Goal: Task Accomplishment & Management: Complete application form

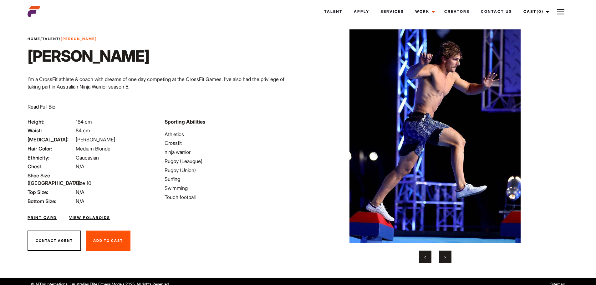
scroll to position [16, 0]
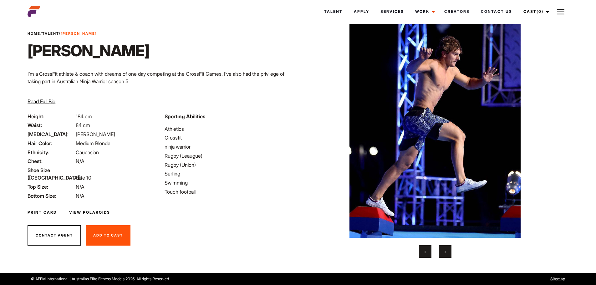
click at [443, 253] on button "›" at bounding box center [445, 251] width 13 height 13
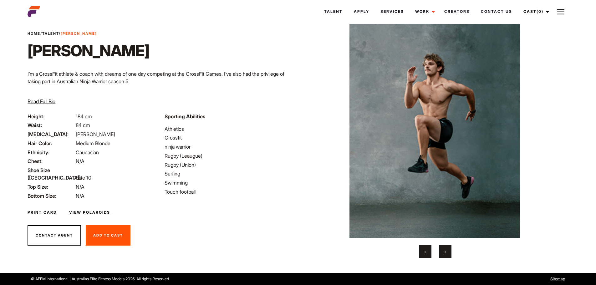
click at [443, 253] on button "›" at bounding box center [445, 251] width 13 height 13
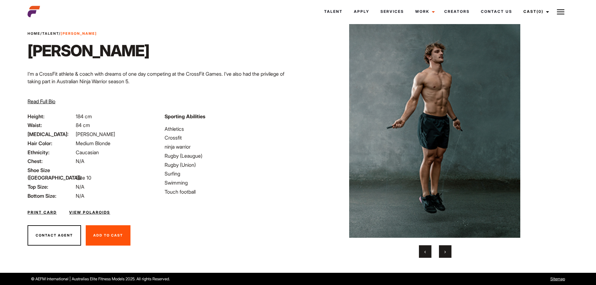
click at [443, 253] on button "›" at bounding box center [445, 251] width 13 height 13
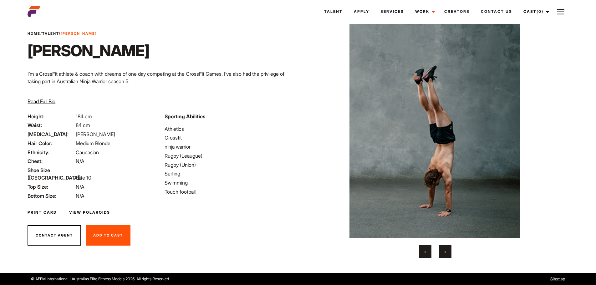
click at [443, 253] on button "›" at bounding box center [445, 251] width 13 height 13
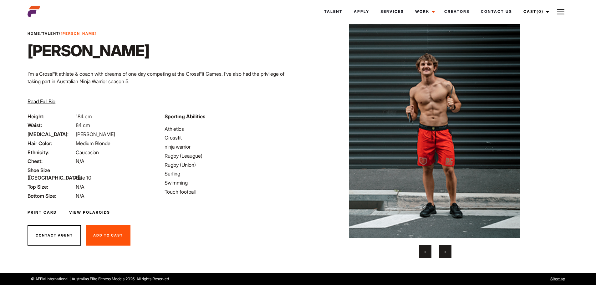
drag, startPoint x: 184, startPoint y: 144, endPoint x: 185, endPoint y: 125, distance: 19.4
click at [185, 125] on ul "Athletics Crossfit ninja warrior Rugby (Leaugue) Rugby (Union) Surfing Swimming…" at bounding box center [229, 160] width 129 height 71
click at [188, 206] on div "Print Card View Polaroids" at bounding box center [161, 209] width 274 height 18
click at [424, 252] on span "‹" at bounding box center [425, 251] width 2 height 6
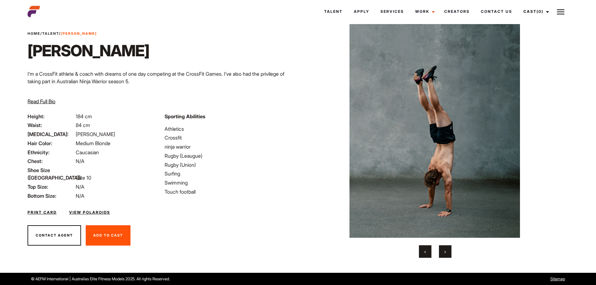
click at [424, 251] on span "‹" at bounding box center [425, 251] width 2 height 6
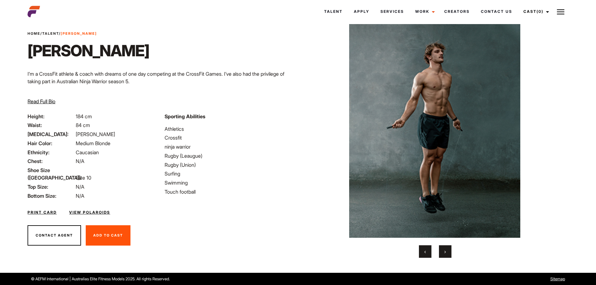
click at [424, 251] on span "‹" at bounding box center [425, 251] width 2 height 6
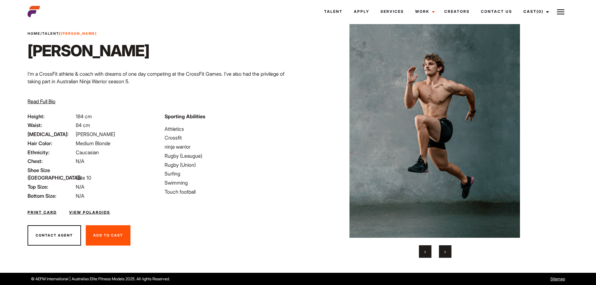
click at [424, 251] on span "‹" at bounding box center [425, 251] width 2 height 6
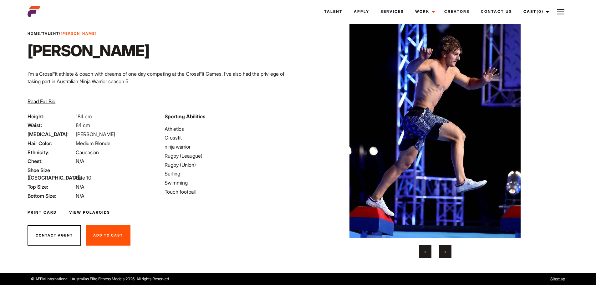
click at [424, 252] on span "‹" at bounding box center [425, 251] width 2 height 6
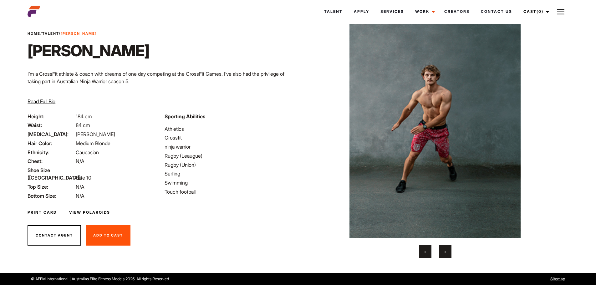
click at [424, 252] on span "‹" at bounding box center [425, 251] width 2 height 6
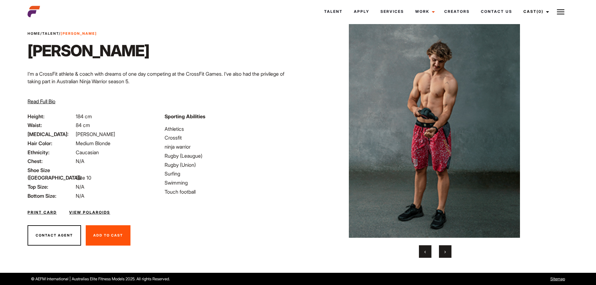
click at [424, 252] on span "‹" at bounding box center [425, 251] width 2 height 6
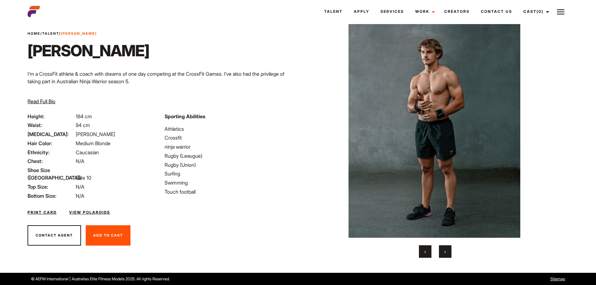
click at [424, 252] on span "‹" at bounding box center [425, 251] width 2 height 6
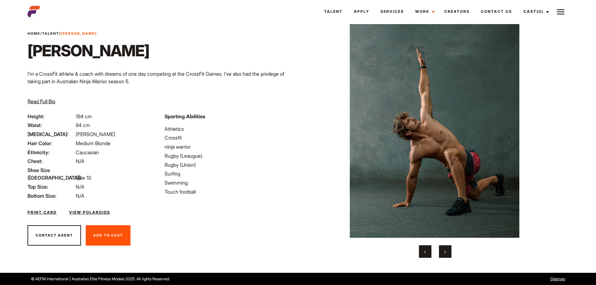
click at [423, 252] on button "‹" at bounding box center [425, 251] width 13 height 13
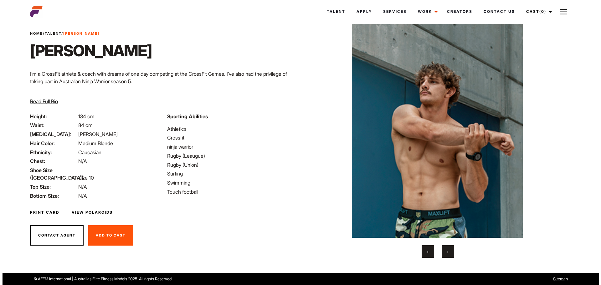
scroll to position [0, 0]
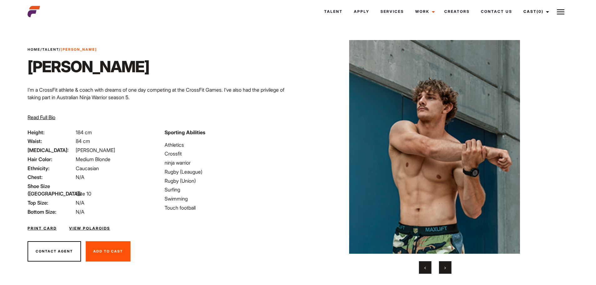
click at [424, 270] on span "‹" at bounding box center [425, 267] width 2 height 6
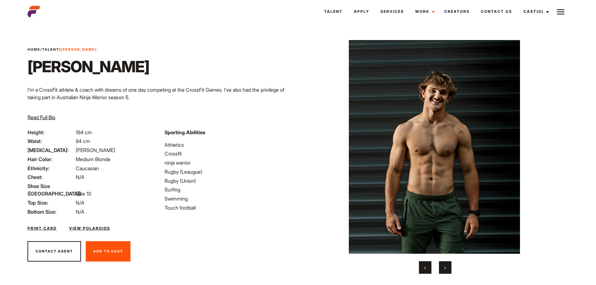
click at [421, 269] on button "‹" at bounding box center [425, 267] width 13 height 13
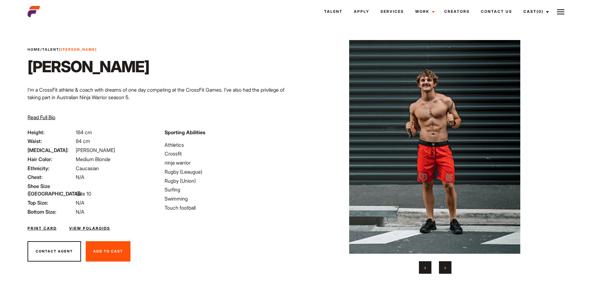
click at [421, 269] on button "‹" at bounding box center [425, 267] width 13 height 13
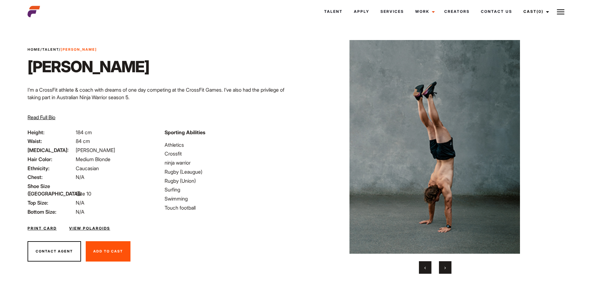
click at [47, 251] on button "Contact Agent" at bounding box center [54, 251] width 53 height 21
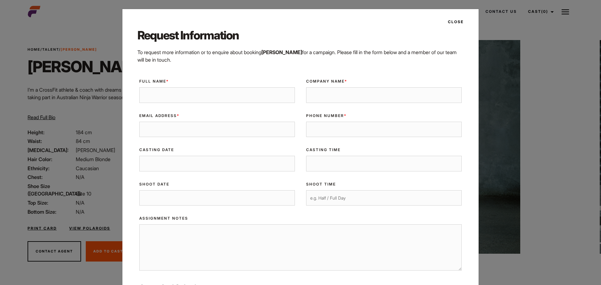
click at [144, 97] on input "Full Name *" at bounding box center [216, 95] width 155 height 16
type input "Jessica Spencer"
type input "j"
type input "Studio Pilates International Education Pty Ltd"
type input "jess@studiopilates.com"
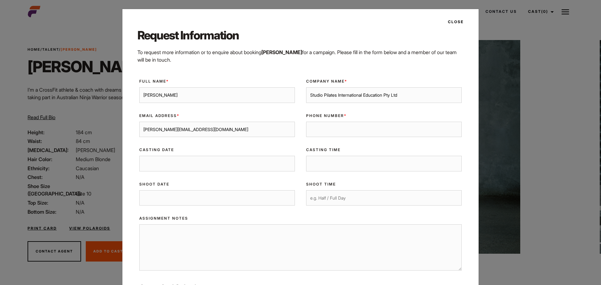
click at [329, 130] on input "Phone Number *" at bounding box center [383, 130] width 155 height 16
type input "0411727187"
click at [208, 159] on input "Casting Date" at bounding box center [216, 164] width 155 height 16
click at [190, 198] on input "Shoot Date" at bounding box center [216, 198] width 155 height 16
type input "22 September 2025"
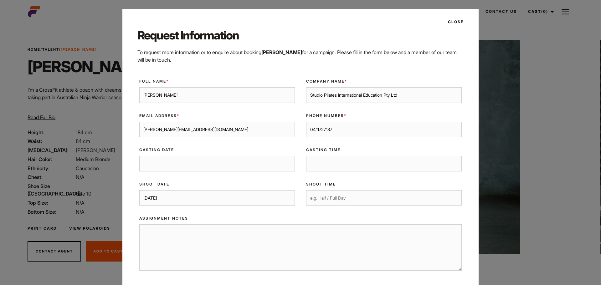
click at [323, 195] on input "Shoot Time" at bounding box center [383, 198] width 155 height 16
type input "Half"
click at [160, 241] on textarea "Assignment Notes" at bounding box center [300, 247] width 322 height 46
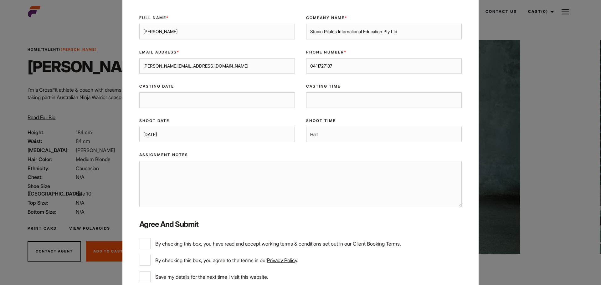
scroll to position [94, 0]
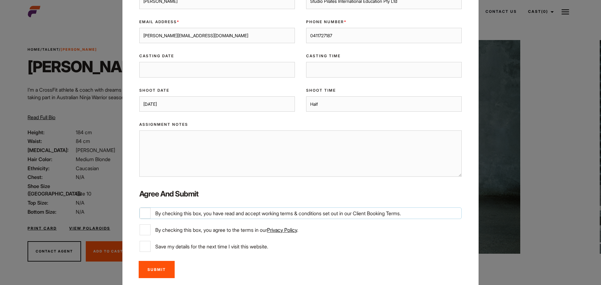
click at [142, 212] on input "By checking this box, you have read and accept working terms & conditions set o…" at bounding box center [144, 213] width 11 height 11
checkbox input "true"
click at [144, 229] on input "By checking this box, you agree to the terms in our Privacy Policy ." at bounding box center [144, 229] width 11 height 11
checkbox input "true"
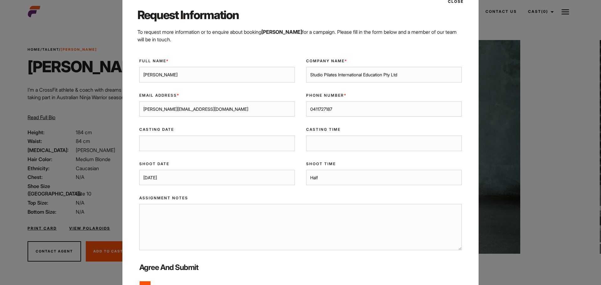
scroll to position [31, 0]
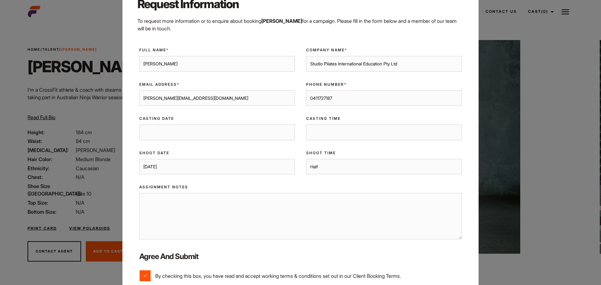
click at [178, 214] on textarea "Assignment Notes" at bounding box center [300, 216] width 322 height 46
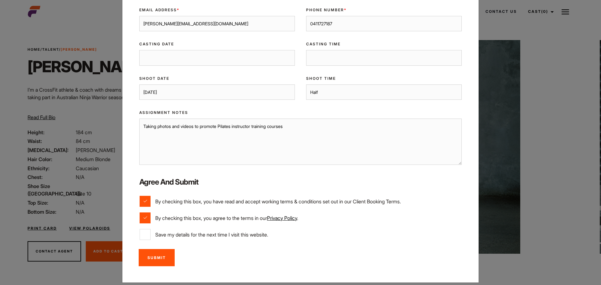
scroll to position [112, 0]
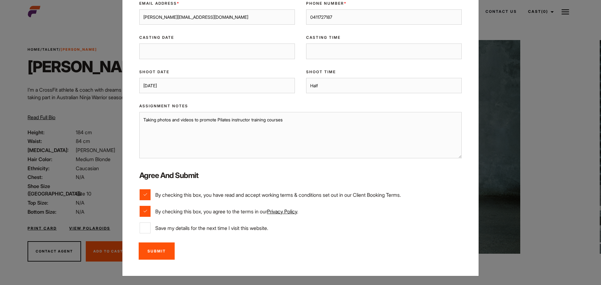
type textarea "Taking photos and videos to promote Pilates instructor training courses"
click at [159, 251] on input "Submit" at bounding box center [157, 250] width 36 height 17
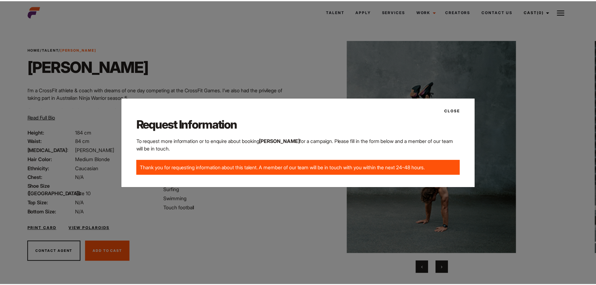
scroll to position [0, 0]
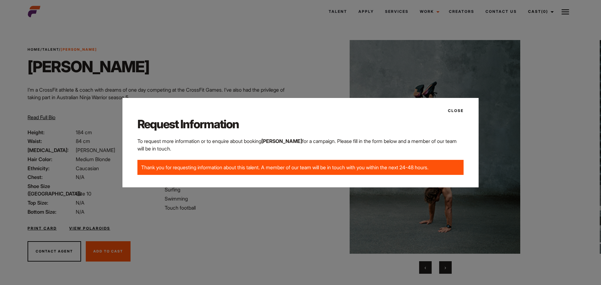
click at [454, 110] on button "Close" at bounding box center [453, 110] width 19 height 11
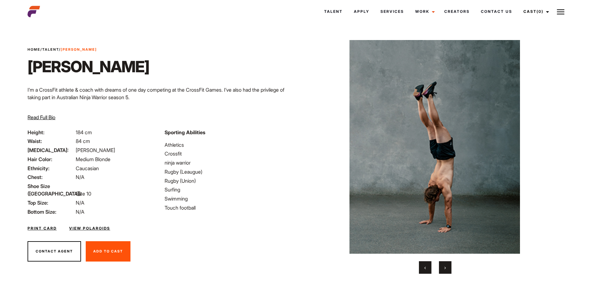
click at [280, 218] on div "Print Card View Polaroids" at bounding box center [161, 224] width 274 height 18
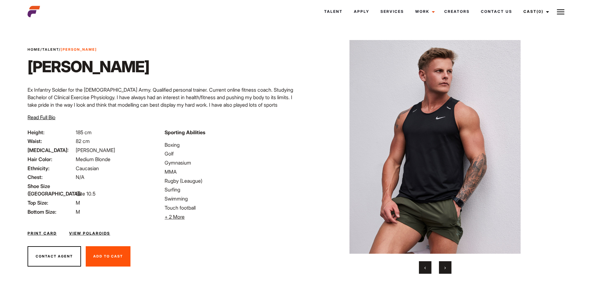
drag, startPoint x: 203, startPoint y: 161, endPoint x: 161, endPoint y: 164, distance: 41.7
click at [161, 164] on div "Sporting Abilities Boxing Golf Gymnasium MMA Rugby (Leaugue) Surfing Swimming T…" at bounding box center [229, 175] width 137 height 92
click at [444, 266] on button "›" at bounding box center [445, 267] width 13 height 13
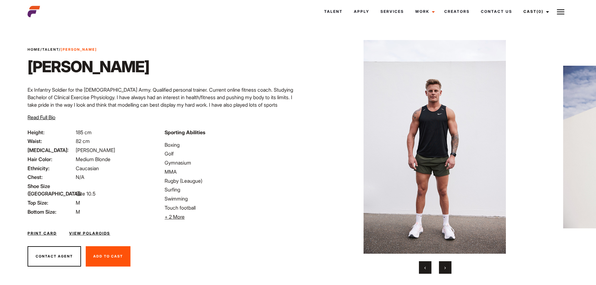
click at [444, 266] on button "›" at bounding box center [445, 267] width 13 height 13
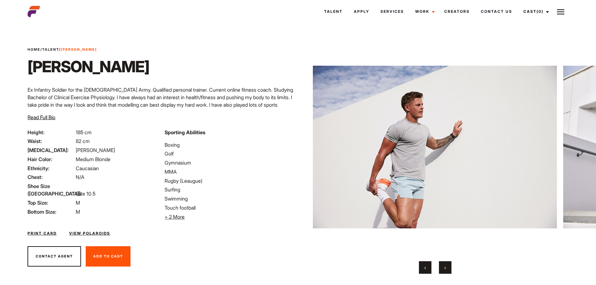
click at [444, 266] on button "›" at bounding box center [445, 267] width 13 height 13
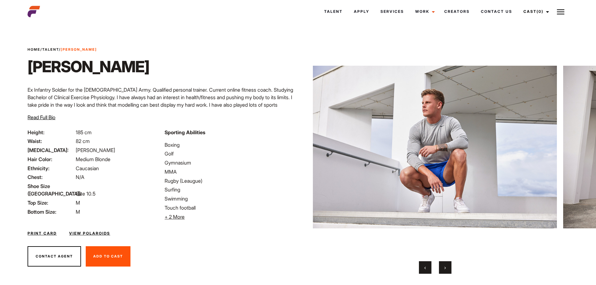
click at [444, 266] on button "›" at bounding box center [445, 267] width 13 height 13
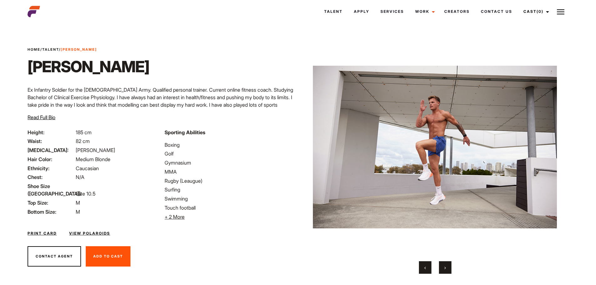
click at [444, 266] on button "›" at bounding box center [445, 267] width 13 height 13
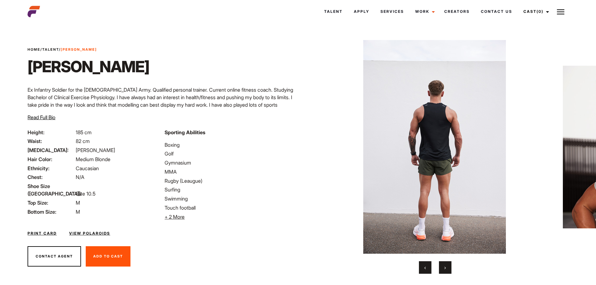
click at [444, 266] on button "›" at bounding box center [445, 267] width 13 height 13
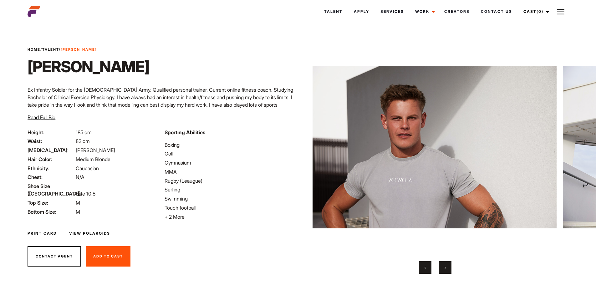
click at [444, 266] on button "›" at bounding box center [445, 267] width 13 height 13
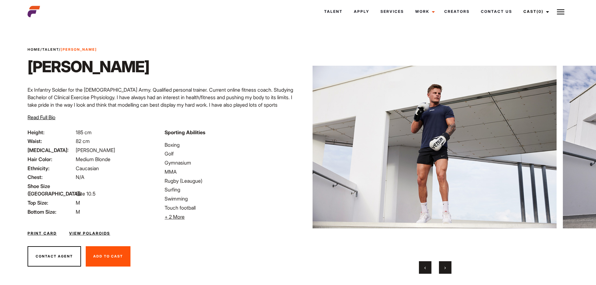
click at [181, 216] on span "+ 2 More" at bounding box center [175, 217] width 20 height 6
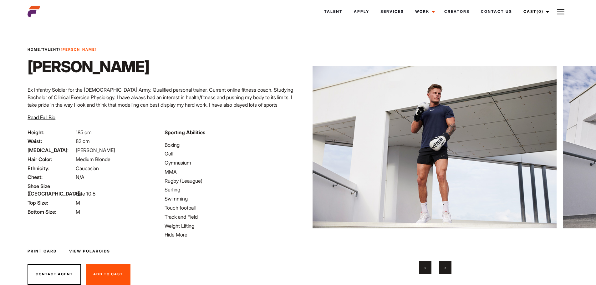
click at [447, 267] on button "›" at bounding box center [445, 267] width 13 height 13
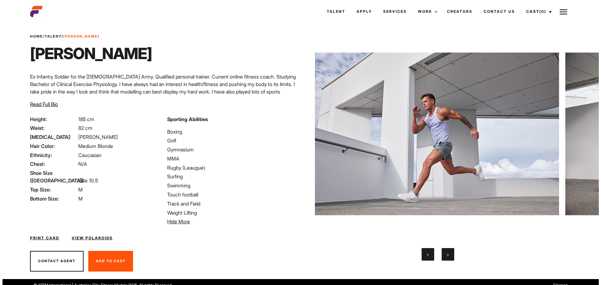
scroll to position [19, 0]
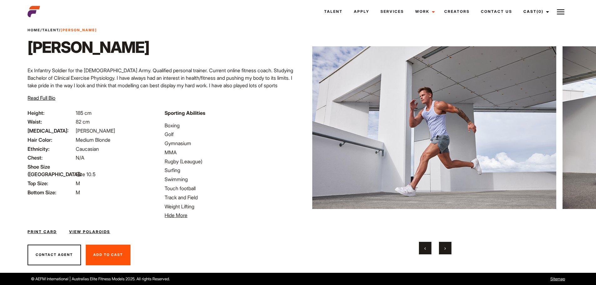
click at [46, 260] on button "Contact Agent" at bounding box center [54, 255] width 53 height 21
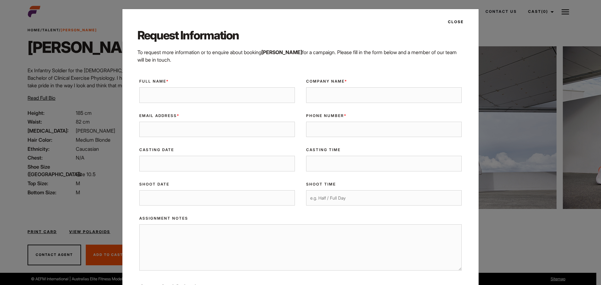
click at [158, 100] on input "Full Name *" at bounding box center [216, 95] width 155 height 16
type input "Jessica Spencer"
type input "Studio Pilates International Education Pty Ltd"
type input "jess@studiopilates.com"
type input "0411727187"
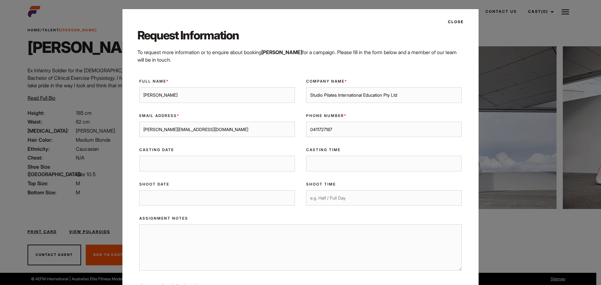
click at [178, 199] on input "Shoot Date" at bounding box center [216, 198] width 155 height 16
type input "22 September 2025"
click at [330, 198] on input "Shoot Time" at bounding box center [383, 198] width 155 height 16
type input "Half Day"
click at [209, 234] on textarea "Can you confirm if "gymnasium" means gym works or previous gymnast?" at bounding box center [300, 247] width 322 height 46
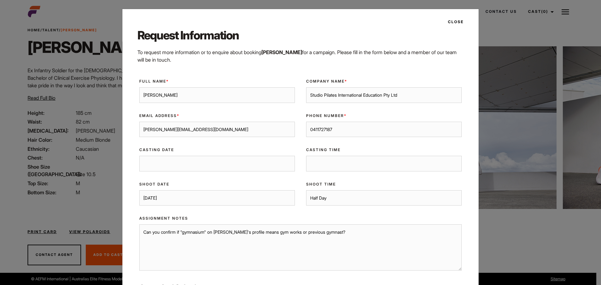
click at [281, 233] on textarea "Can you confirm if "gymnasium" on Doug's profile means gym works or previous gy…" at bounding box center [300, 247] width 322 height 46
click at [335, 232] on textarea "Can you confirm if "gymnasium" on Doug's profile means gym work or previous gym…" at bounding box center [300, 247] width 322 height 46
drag, startPoint x: 292, startPoint y: 246, endPoint x: 265, endPoint y: 246, distance: 26.9
click at [265, 246] on textarea "Can you confirm if "gymnasium" on Doug's profile means gym work or previous gym…" at bounding box center [300, 247] width 322 height 46
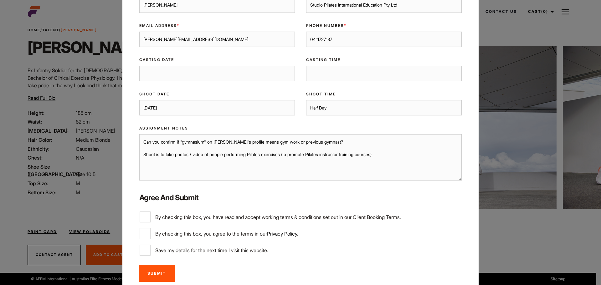
scroll to position [94, 0]
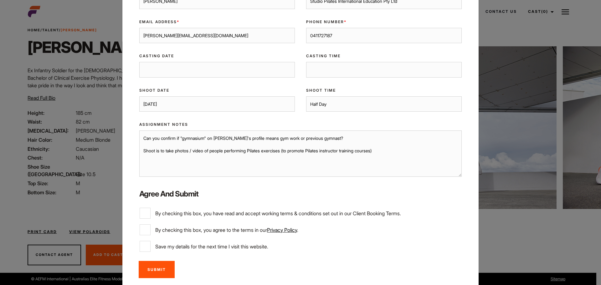
type textarea "Can you confirm if "gymnasium" on Doug's profile means gym work or previous gym…"
click at [141, 209] on input "By checking this box, you have read and accept working terms & conditions set o…" at bounding box center [144, 213] width 11 height 11
checkbox input "true"
click at [144, 230] on input "By checking this box, you agree to the terms in our Privacy Policy ." at bounding box center [144, 229] width 11 height 11
checkbox input "true"
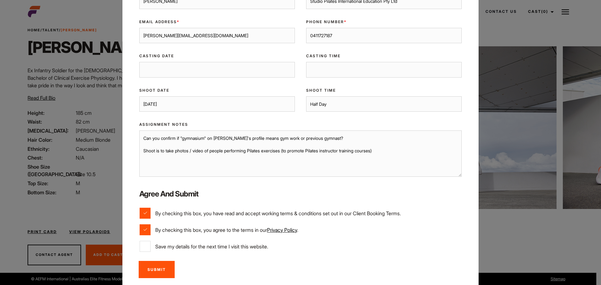
click at [153, 267] on input "Submit" at bounding box center [157, 269] width 36 height 17
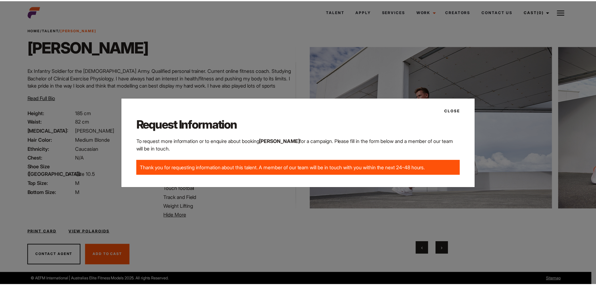
scroll to position [0, 0]
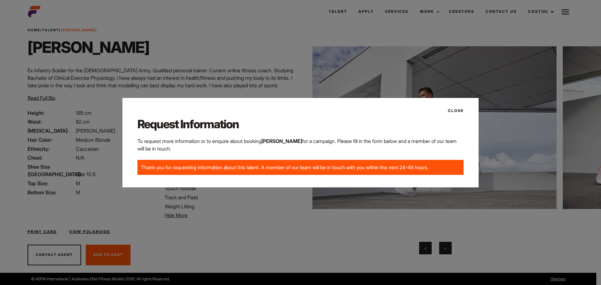
click at [459, 110] on button "Close" at bounding box center [453, 110] width 19 height 11
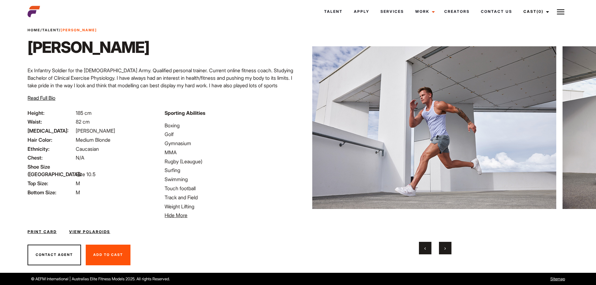
click at [180, 215] on span "Hide More" at bounding box center [176, 215] width 23 height 6
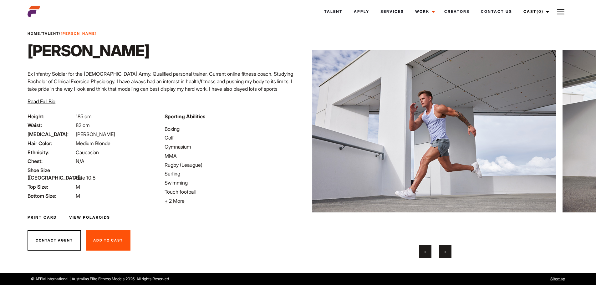
click at [183, 204] on span "+ 2 More" at bounding box center [175, 201] width 20 height 6
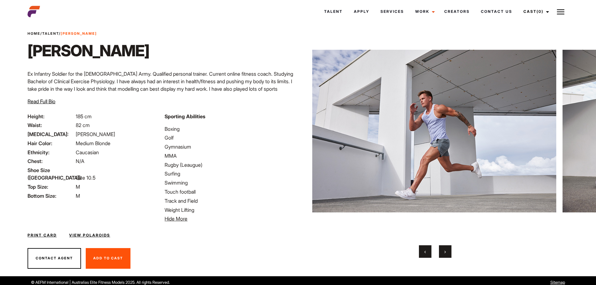
scroll to position [19, 0]
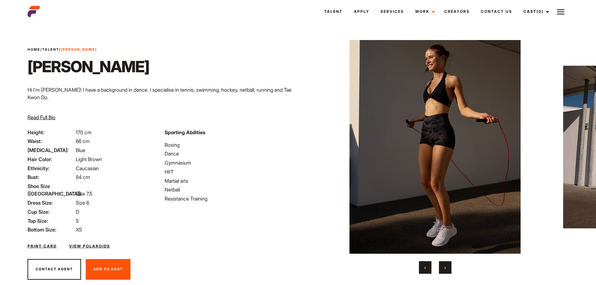
click at [441, 268] on button "›" at bounding box center [445, 267] width 13 height 13
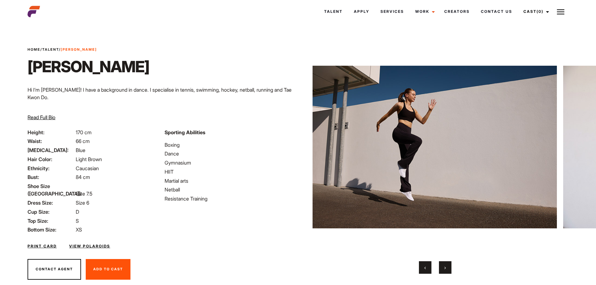
click at [441, 268] on button "›" at bounding box center [445, 267] width 13 height 13
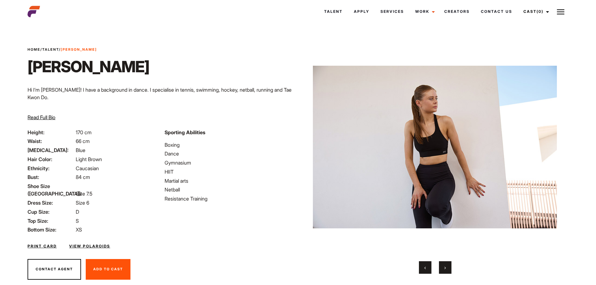
click at [441, 268] on button "›" at bounding box center [445, 267] width 13 height 13
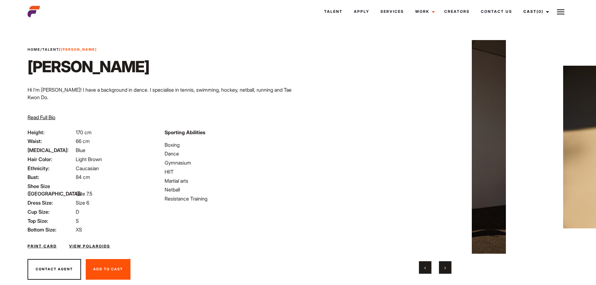
click at [441, 268] on button "›" at bounding box center [445, 267] width 13 height 13
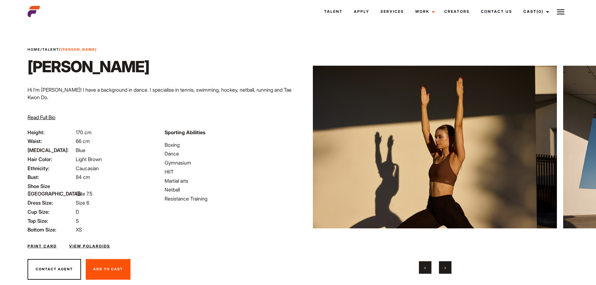
click at [440, 268] on button "›" at bounding box center [445, 267] width 13 height 13
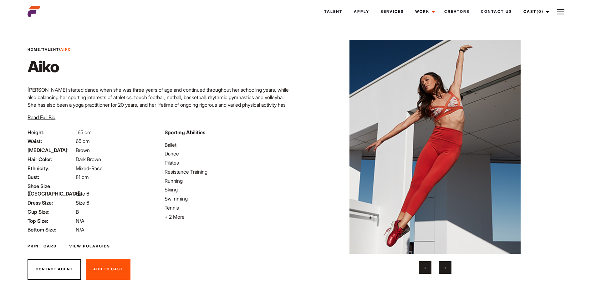
click at [448, 270] on button "›" at bounding box center [445, 267] width 13 height 13
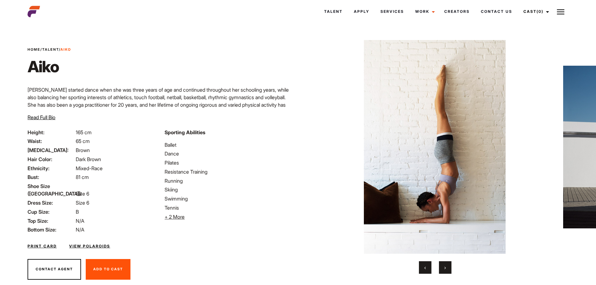
click at [447, 270] on button "›" at bounding box center [445, 267] width 13 height 13
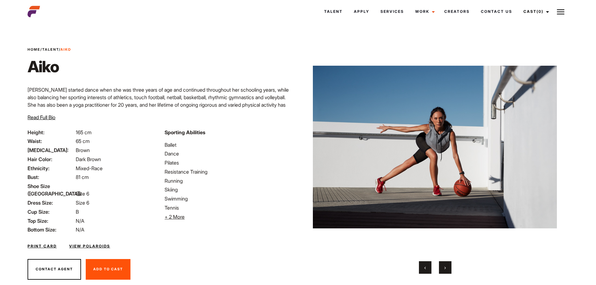
click at [447, 270] on button "›" at bounding box center [445, 267] width 13 height 13
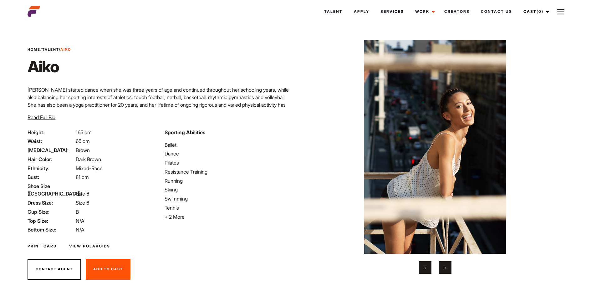
click at [447, 270] on button "›" at bounding box center [445, 267] width 13 height 13
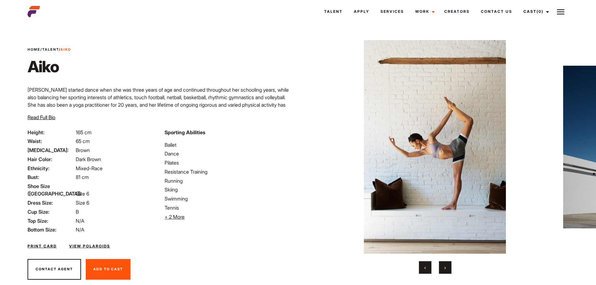
click at [447, 270] on button "›" at bounding box center [445, 267] width 13 height 13
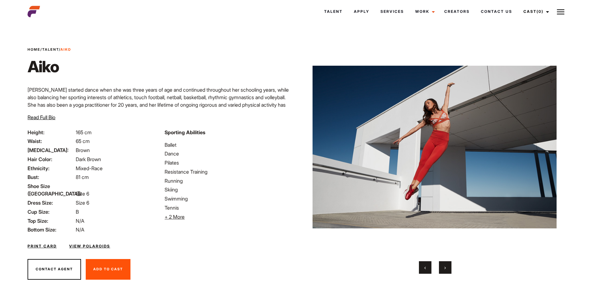
click at [447, 270] on button "›" at bounding box center [445, 267] width 13 height 13
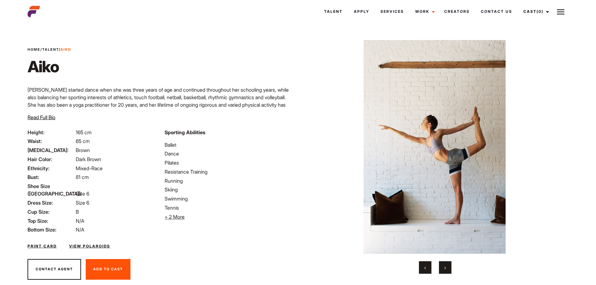
click at [447, 270] on button "›" at bounding box center [445, 267] width 13 height 13
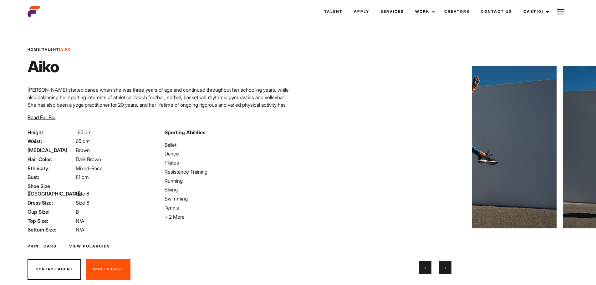
click at [447, 270] on button "›" at bounding box center [445, 267] width 13 height 13
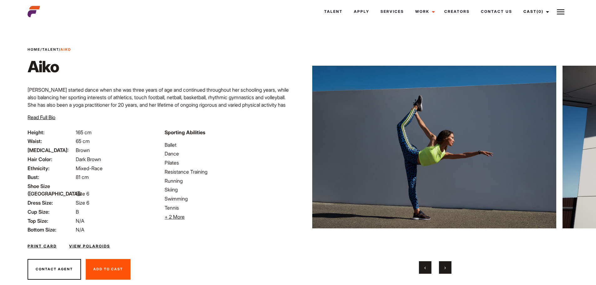
click at [447, 270] on button "›" at bounding box center [445, 267] width 13 height 13
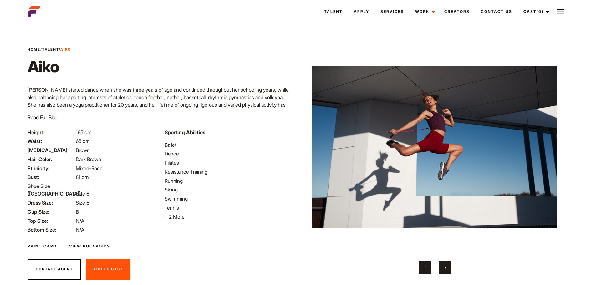
click at [447, 270] on button "›" at bounding box center [445, 267] width 13 height 13
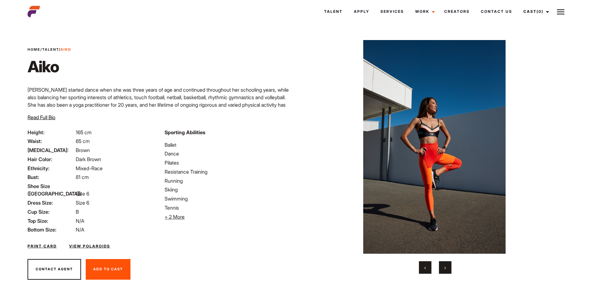
click at [447, 270] on button "›" at bounding box center [445, 267] width 13 height 13
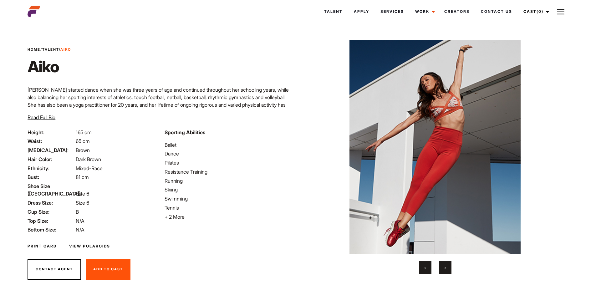
click at [447, 270] on button "›" at bounding box center [445, 267] width 13 height 13
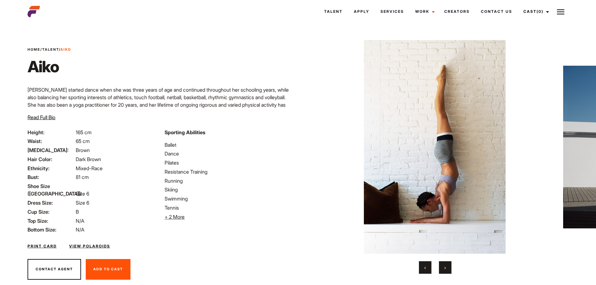
click at [447, 270] on button "›" at bounding box center [445, 267] width 13 height 13
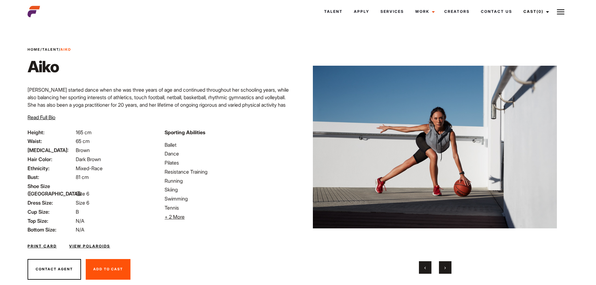
click at [447, 270] on button "›" at bounding box center [445, 267] width 13 height 13
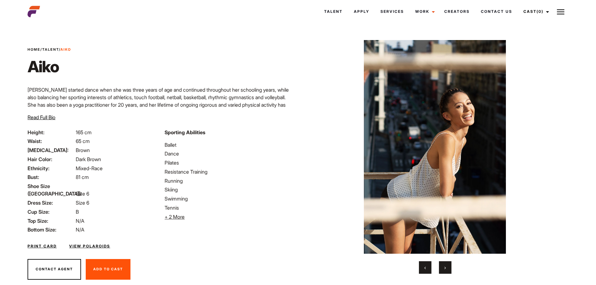
click at [464, 126] on img at bounding box center [435, 147] width 244 height 214
drag, startPoint x: 101, startPoint y: 170, endPoint x: 69, endPoint y: 169, distance: 31.3
click at [69, 169] on li "Ethnicity: Mixed-Race" at bounding box center [92, 169] width 129 height 8
click at [116, 217] on ul "Height: 165 cm Waist: 65 cm Eye Color: Brown Hair Color: Dark Brown Ethnicity: …" at bounding box center [92, 181] width 129 height 105
drag, startPoint x: 63, startPoint y: 65, endPoint x: 28, endPoint y: 67, distance: 34.5
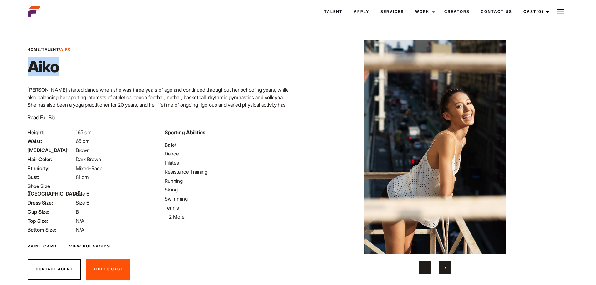
click at [28, 67] on h1 "Aiko" at bounding box center [49, 66] width 43 height 19
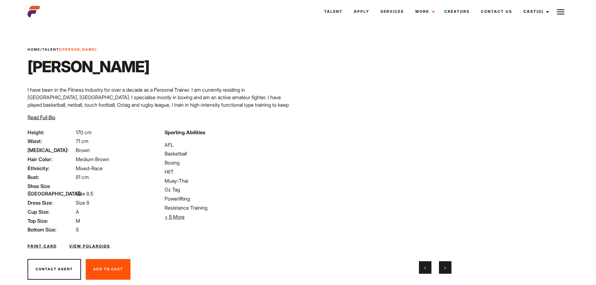
drag, startPoint x: 271, startPoint y: 139, endPoint x: 235, endPoint y: 103, distance: 50.9
click at [235, 103] on p "I have been in the Fitness Industry for over a decade as a Personal Trainer. I …" at bounding box center [161, 101] width 266 height 30
click at [445, 267] on span "›" at bounding box center [445, 267] width 2 height 6
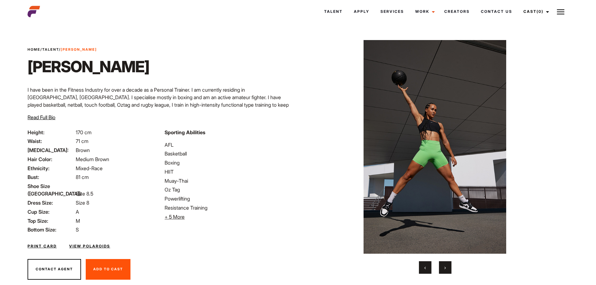
click at [445, 270] on span "›" at bounding box center [445, 267] width 2 height 6
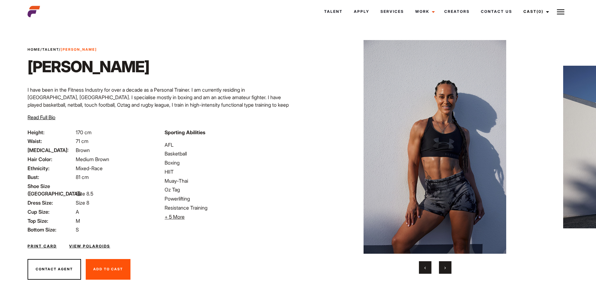
click at [444, 271] on span "›" at bounding box center [445, 267] width 2 height 6
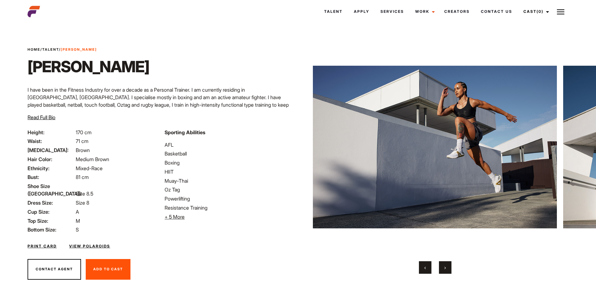
click at [444, 271] on span "›" at bounding box center [445, 267] width 2 height 6
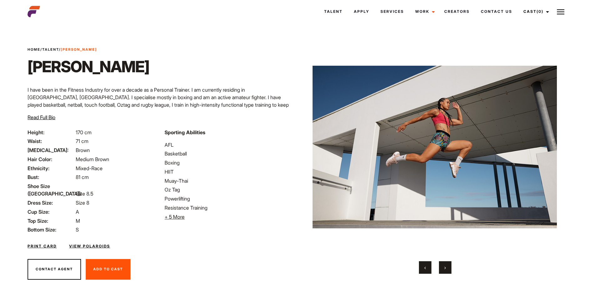
click at [444, 271] on span "›" at bounding box center [445, 267] width 2 height 6
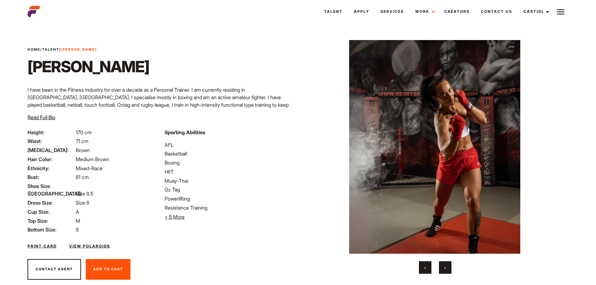
click at [443, 272] on button "›" at bounding box center [445, 267] width 13 height 13
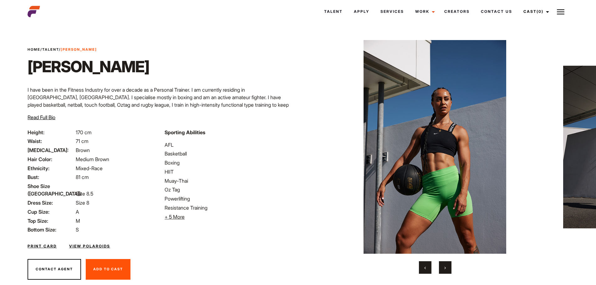
click at [443, 272] on button "›" at bounding box center [445, 267] width 13 height 13
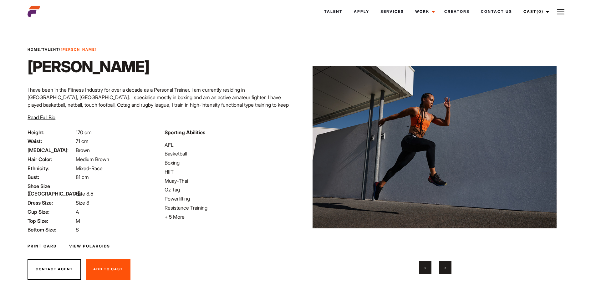
click at [443, 272] on button "›" at bounding box center [445, 267] width 13 height 13
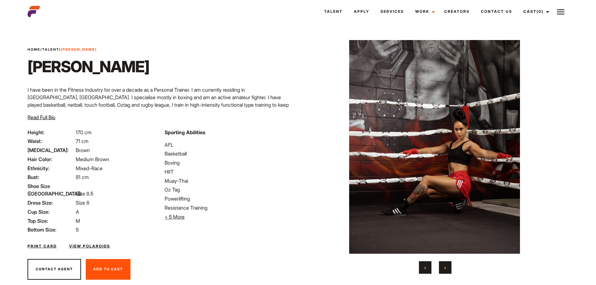
click at [443, 268] on button "›" at bounding box center [445, 267] width 13 height 13
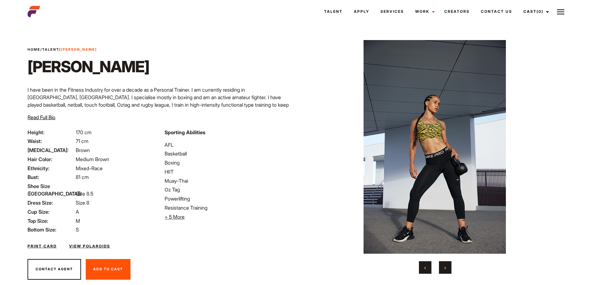
click at [441, 267] on button "›" at bounding box center [445, 267] width 13 height 13
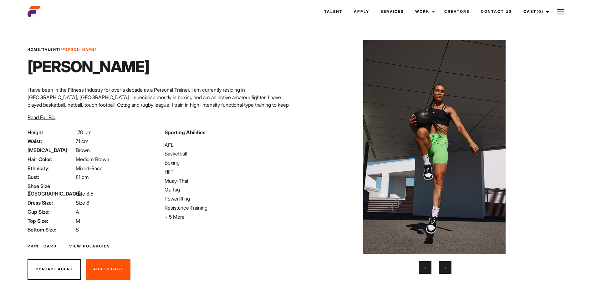
click at [441, 267] on button "›" at bounding box center [445, 267] width 13 height 13
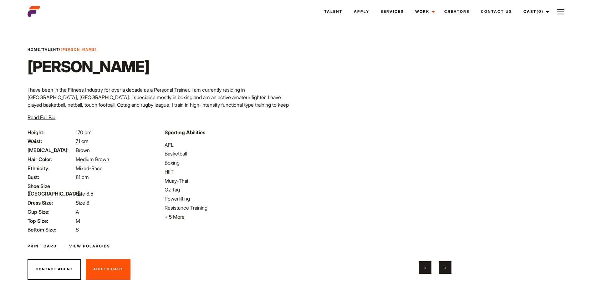
click at [441, 267] on button "›" at bounding box center [445, 267] width 13 height 13
